Goal: Transaction & Acquisition: Subscribe to service/newsletter

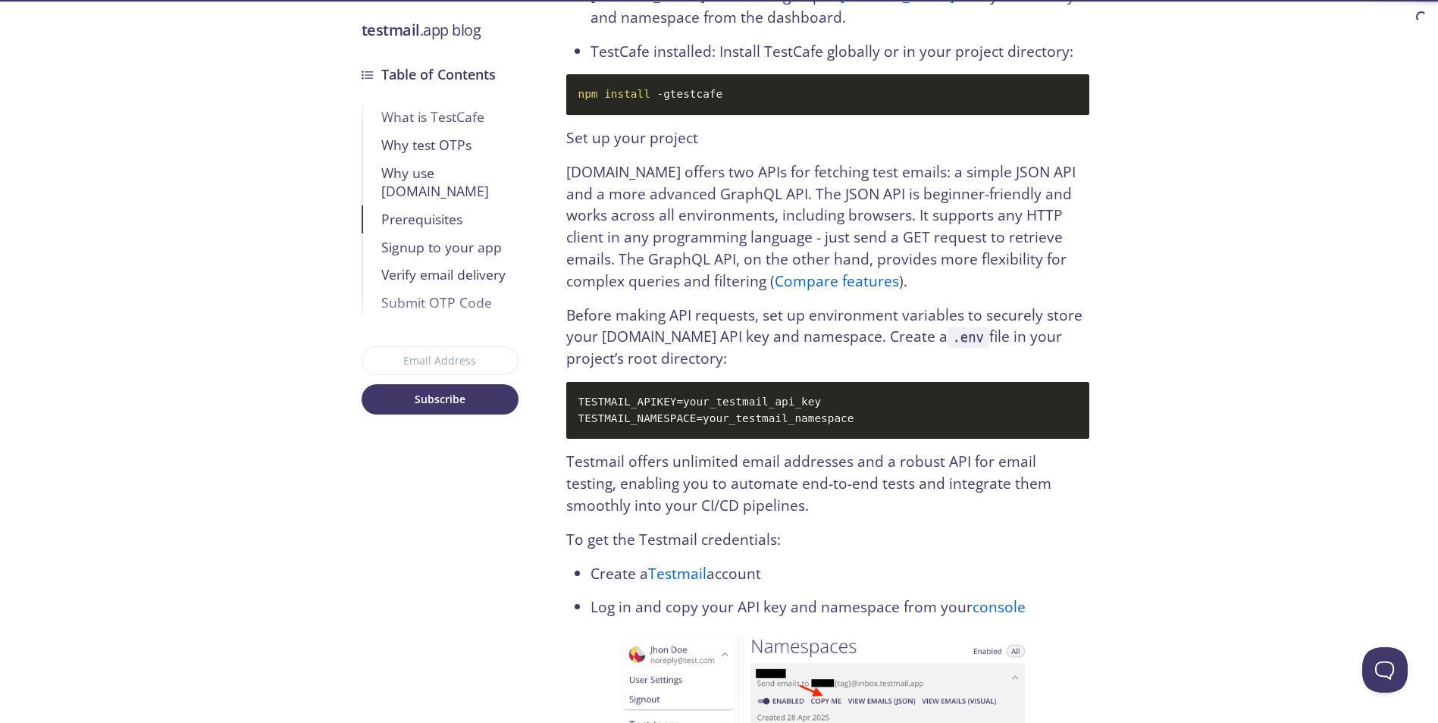
scroll to position [1895, 0]
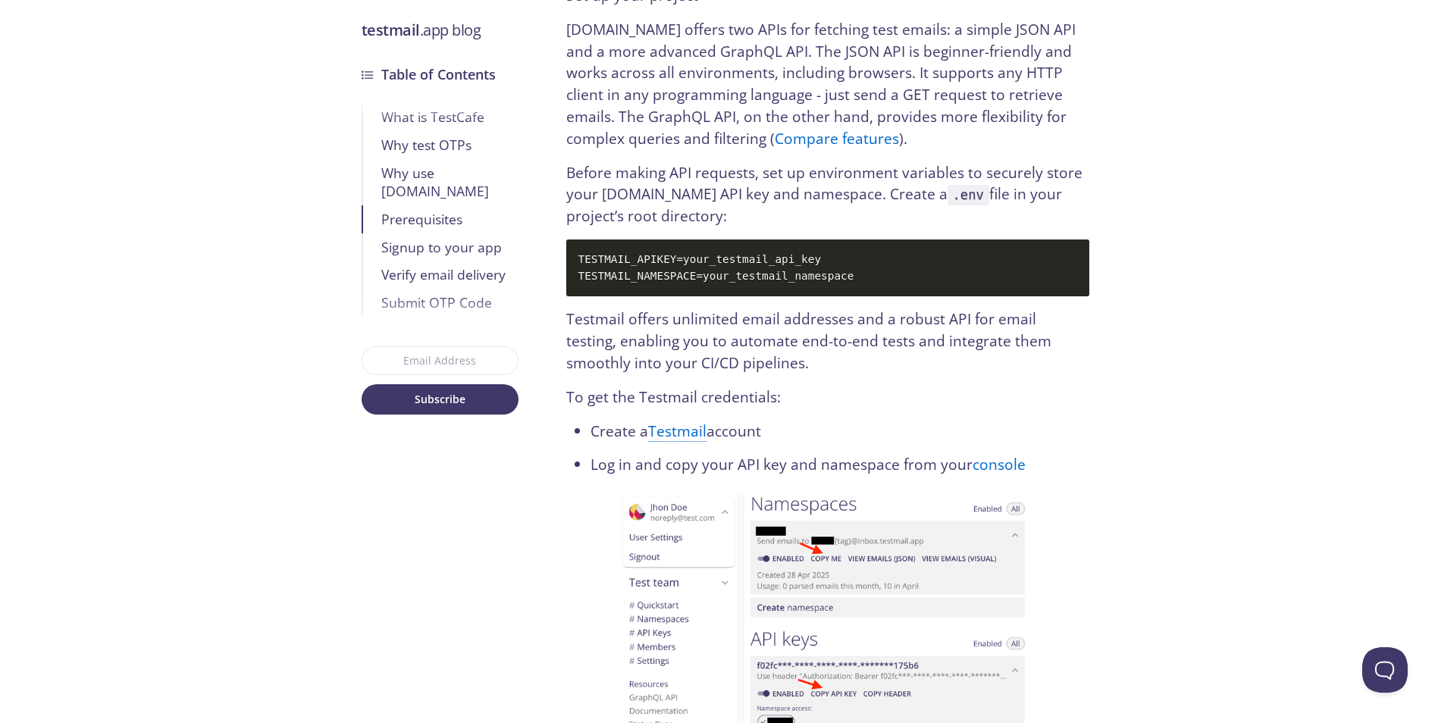
click at [693, 421] on link "Testmail" at bounding box center [677, 431] width 58 height 21
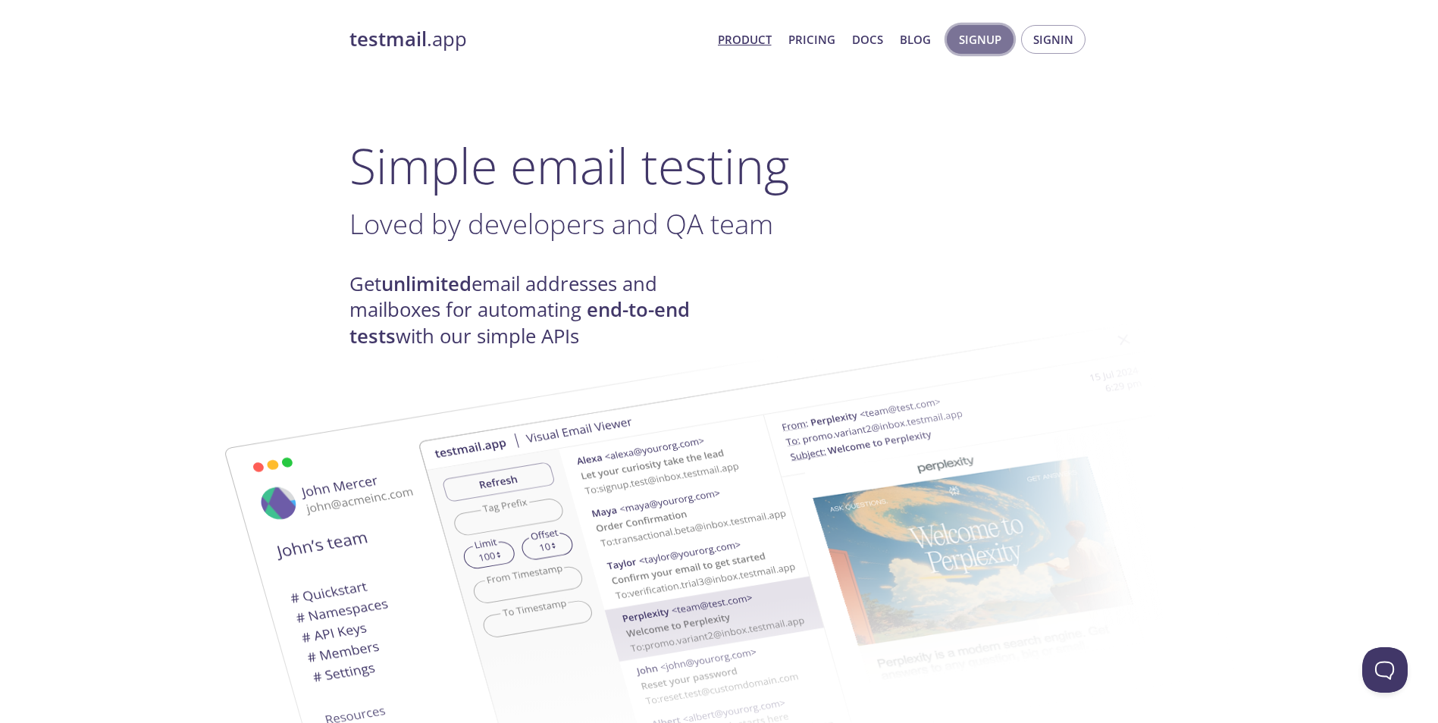
click at [1003, 42] on button "Signup" at bounding box center [980, 39] width 67 height 29
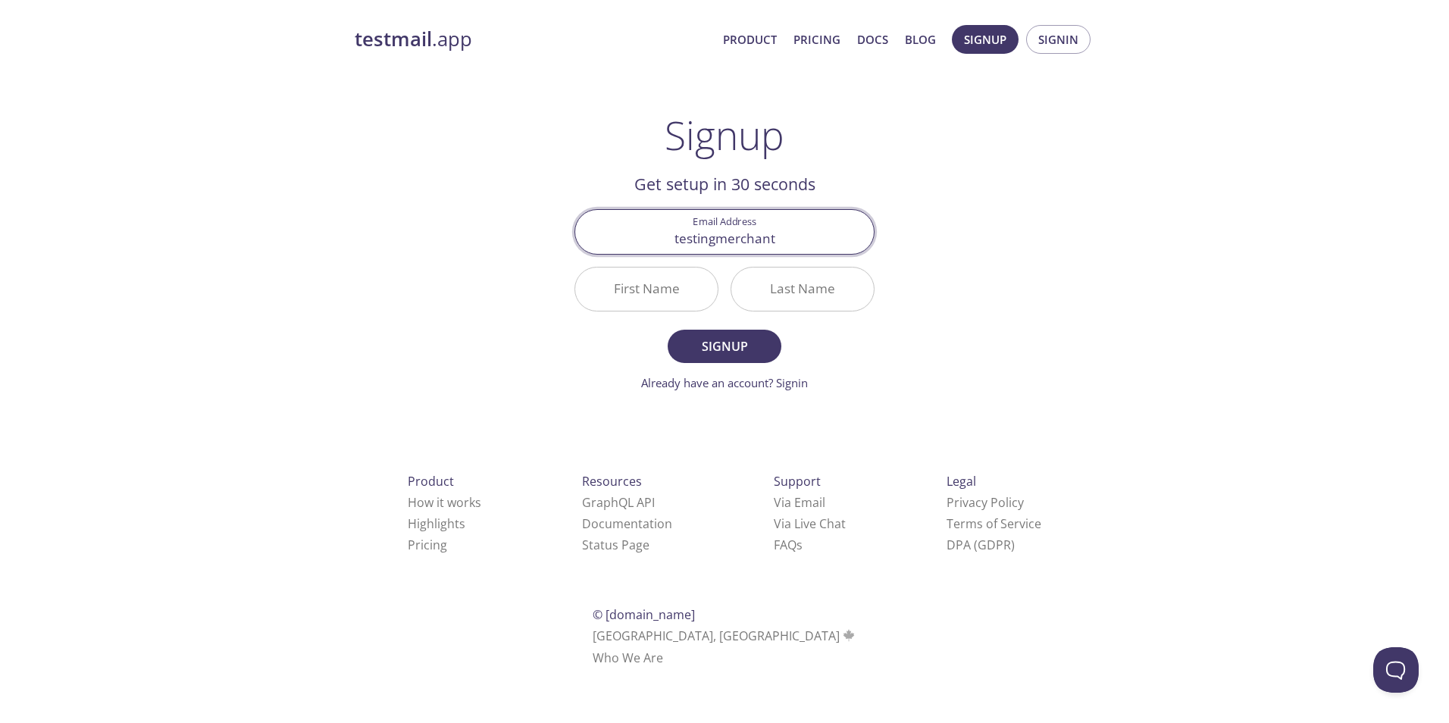
type input "testingmerchant"
click at [641, 291] on input "First Name" at bounding box center [646, 289] width 142 height 43
type input "Test"
type input "Merchant"
click at [676, 330] on form "Email Address testingmerchant First Name Test Last Name Merchant Signup Already…" at bounding box center [724, 300] width 300 height 182
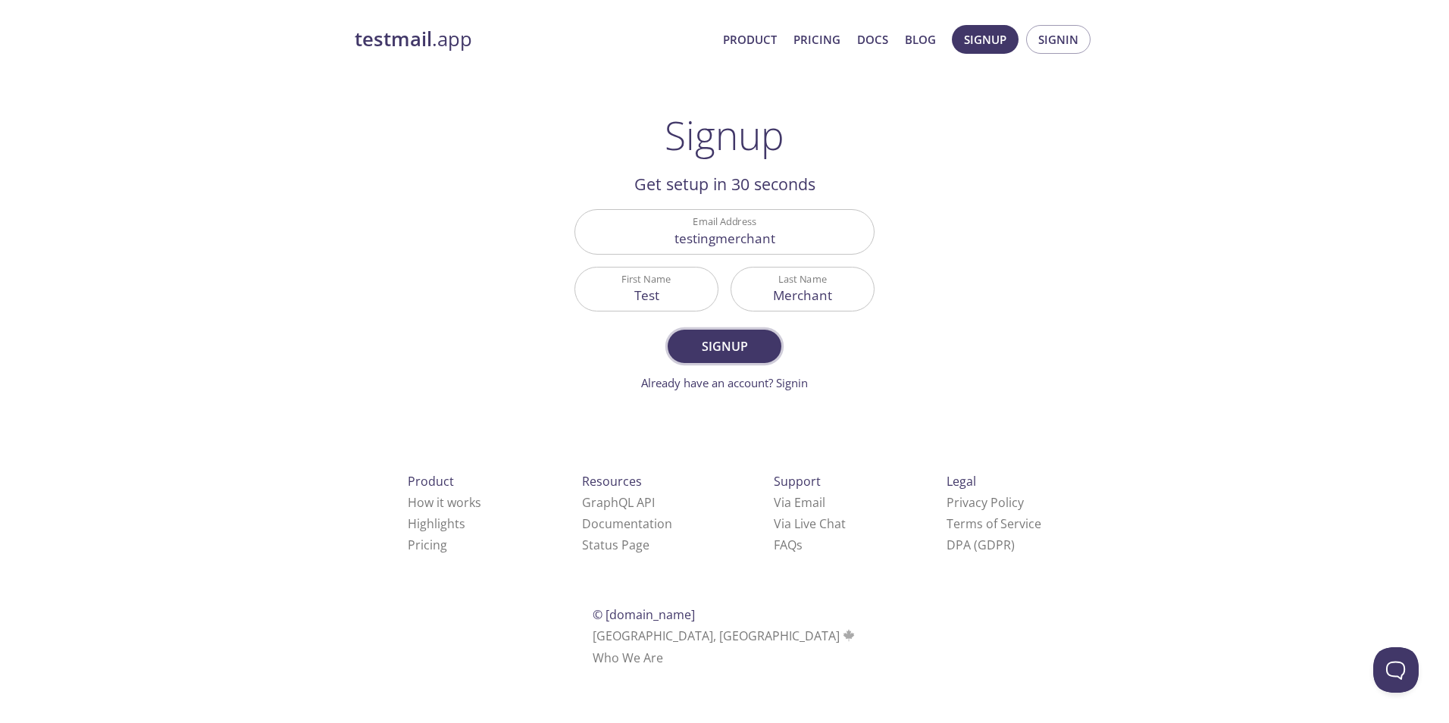
click at [679, 343] on button "Signup" at bounding box center [725, 346] width 114 height 33
click at [822, 246] on input "testingmerchant" at bounding box center [724, 231] width 299 height 43
type input "testingmerchant@testinga"
